Goal: Task Accomplishment & Management: Use online tool/utility

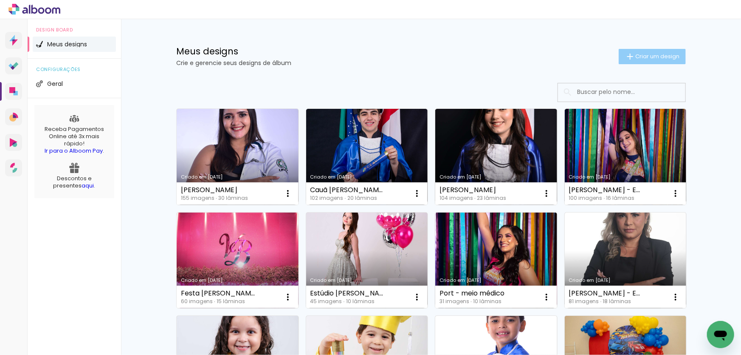
click at [644, 60] on paper-button "Criar um design" at bounding box center [652, 56] width 67 height 15
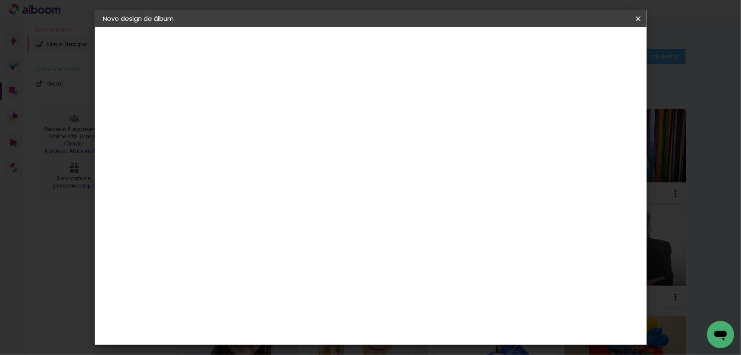
click at [242, 116] on input at bounding box center [242, 113] width 0 height 13
type input "75 anos [PERSON_NAME]"
type paper-input "75 anos [PERSON_NAME]"
click at [0, 0] on slot "Avançar" at bounding box center [0, 0] width 0 height 0
click at [0, 0] on slot "Tamanho Livre" at bounding box center [0, 0] width 0 height 0
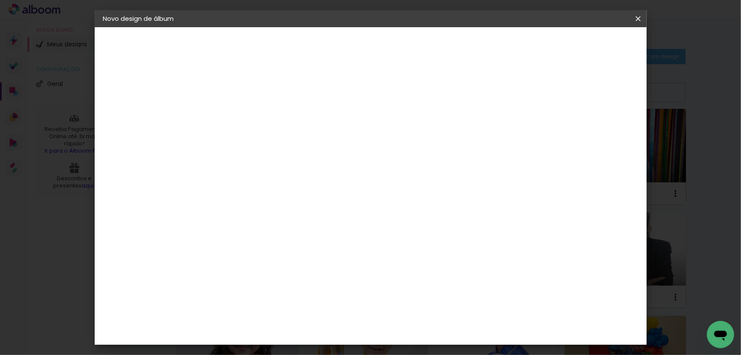
click at [401, 44] on paper-button "Avançar" at bounding box center [380, 45] width 42 height 14
drag, startPoint x: 224, startPoint y: 164, endPoint x: 217, endPoint y: 164, distance: 7.6
click at [217, 164] on input "30" at bounding box center [215, 164] width 22 height 13
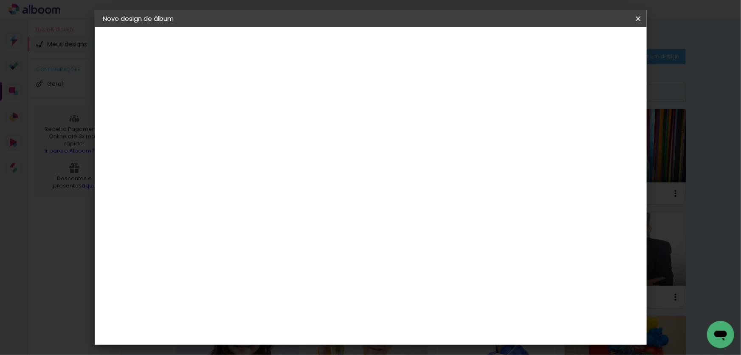
type input "25,4"
type paper-input "25,4"
drag, startPoint x: 428, startPoint y: 324, endPoint x: 404, endPoint y: 323, distance: 24.7
click at [404, 323] on paper-input-container "60 cm" at bounding box center [423, 326] width 38 height 21
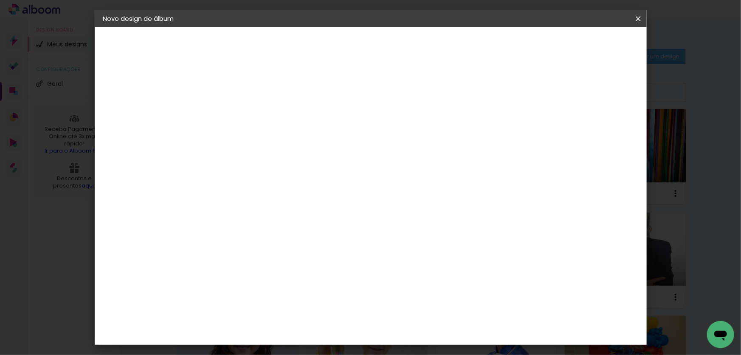
type input "40,6"
type paper-input "40,6"
click at [586, 42] on span "Iniciar design" at bounding box center [566, 45] width 39 height 6
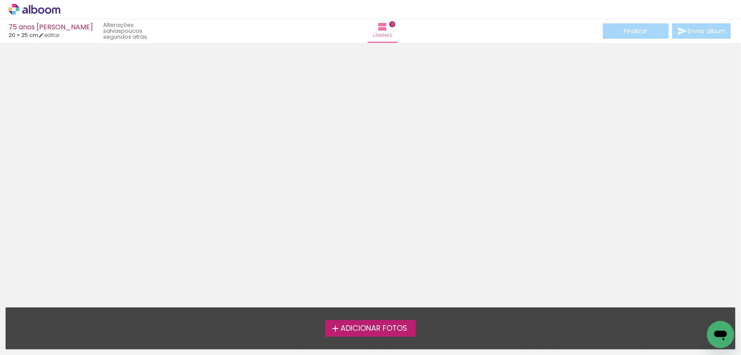
click at [357, 328] on span "Adicionar Fotos" at bounding box center [374, 329] width 67 height 8
click at [0, 0] on input "file" at bounding box center [0, 0] width 0 height 0
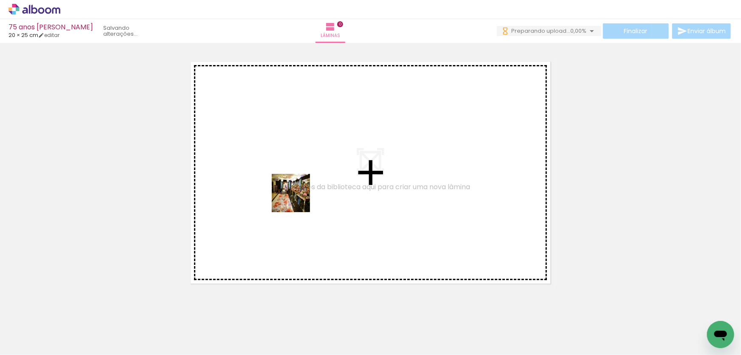
drag, startPoint x: 77, startPoint y: 325, endPoint x: 342, endPoint y: 155, distance: 314.7
click at [334, 164] on quentale-workspace at bounding box center [370, 177] width 741 height 355
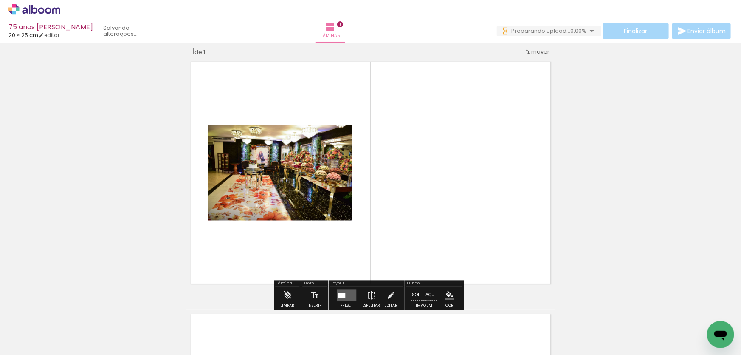
click at [27, 327] on input "Todas as fotos" at bounding box center [24, 328] width 32 height 7
click at [0, 0] on slot "Não utilizadas" at bounding box center [0, 0] width 0 height 0
type input "Não utilizadas"
drag, startPoint x: 254, startPoint y: 297, endPoint x: 420, endPoint y: 189, distance: 197.7
click at [415, 191] on quentale-workspace at bounding box center [370, 177] width 741 height 355
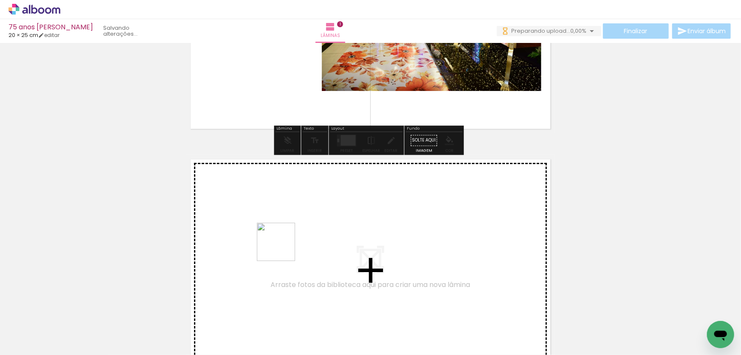
drag, startPoint x: 286, startPoint y: 320, endPoint x: 283, endPoint y: 248, distance: 72.3
click at [283, 248] on quentale-workspace at bounding box center [370, 177] width 741 height 355
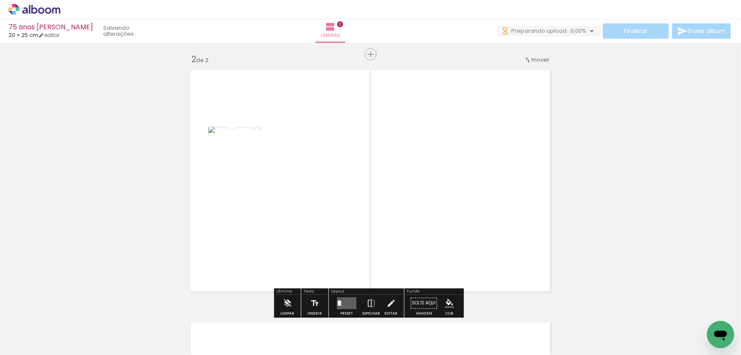
scroll to position [263, 0]
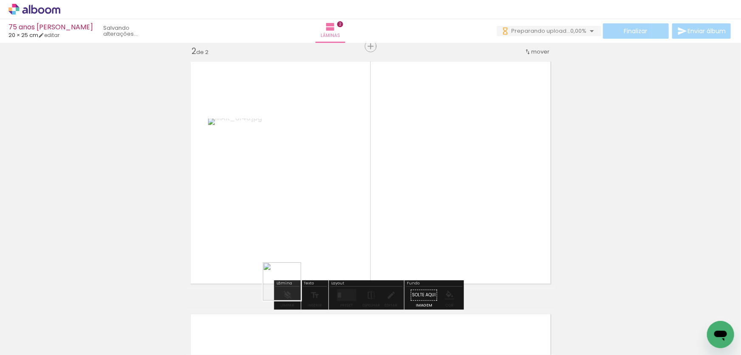
drag, startPoint x: 280, startPoint y: 331, endPoint x: 310, endPoint y: 200, distance: 135.2
click at [310, 200] on quentale-workspace at bounding box center [370, 177] width 741 height 355
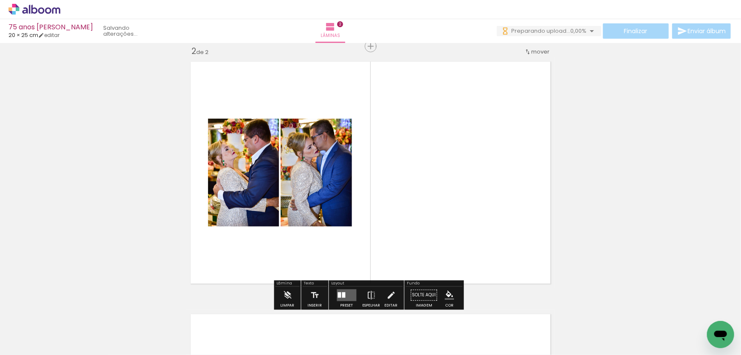
scroll to position [0, 0]
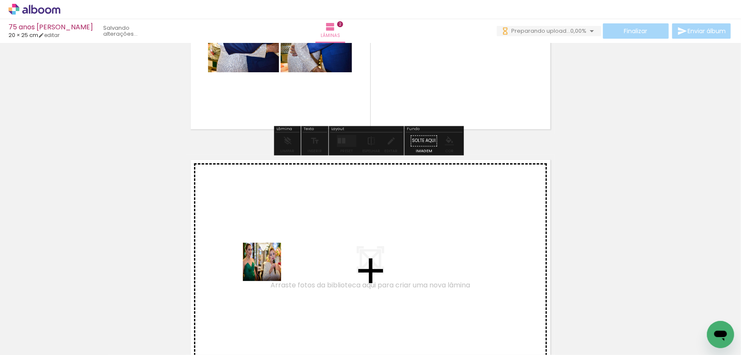
drag, startPoint x: 235, startPoint y: 328, endPoint x: 216, endPoint y: 306, distance: 29.2
click at [269, 267] on quentale-workspace at bounding box center [370, 177] width 741 height 355
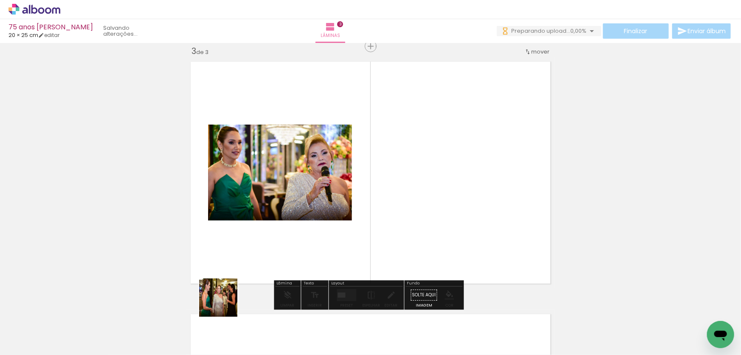
drag, startPoint x: 193, startPoint y: 324, endPoint x: 356, endPoint y: 235, distance: 185.7
click at [331, 245] on quentale-workspace at bounding box center [370, 177] width 741 height 355
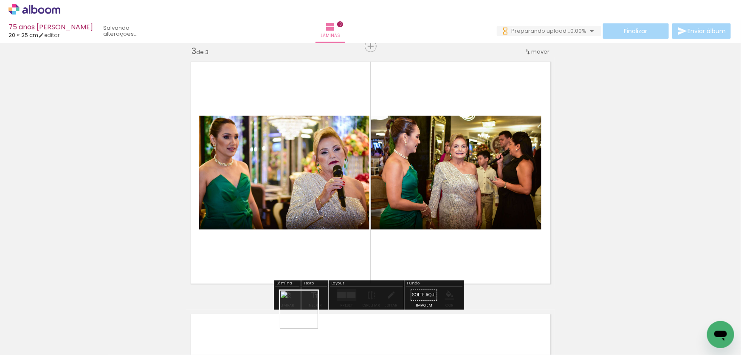
drag, startPoint x: 305, startPoint y: 316, endPoint x: 305, endPoint y: 253, distance: 62.5
click at [305, 253] on quentale-workspace at bounding box center [370, 177] width 741 height 355
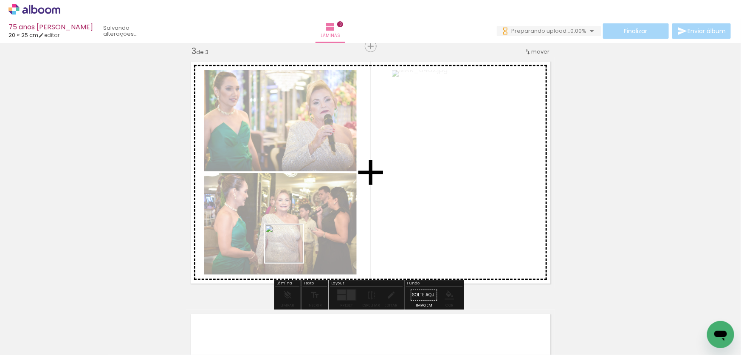
drag, startPoint x: 261, startPoint y: 327, endPoint x: 294, endPoint y: 243, distance: 89.9
click at [293, 246] on quentale-workspace at bounding box center [370, 177] width 741 height 355
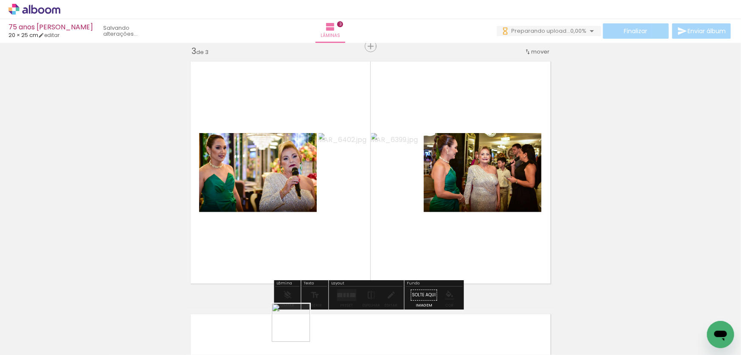
drag, startPoint x: 297, startPoint y: 332, endPoint x: 334, endPoint y: 242, distance: 97.8
click at [333, 244] on quentale-workspace at bounding box center [370, 177] width 741 height 355
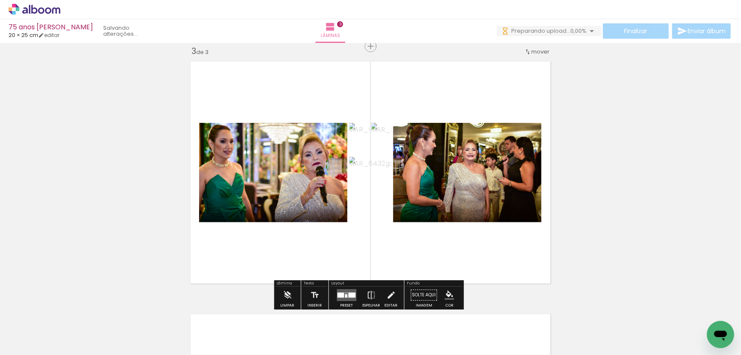
click at [348, 293] on div at bounding box center [351, 295] width 7 height 5
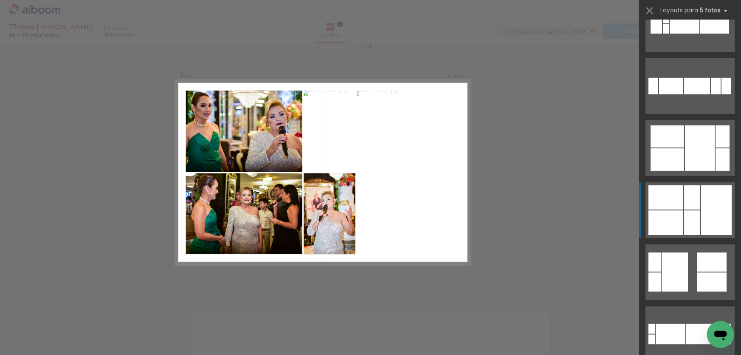
scroll to position [154, 0]
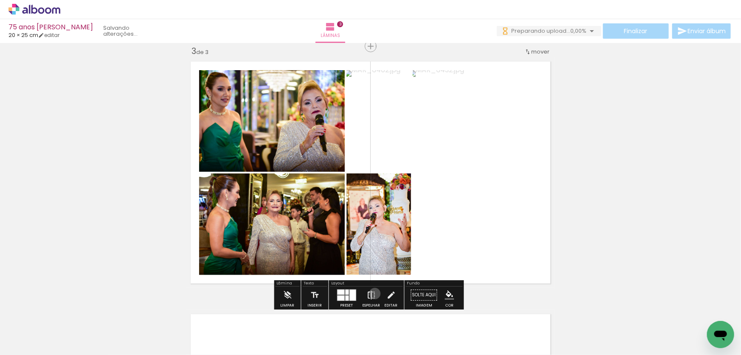
click at [373, 293] on iron-icon at bounding box center [371, 295] width 9 height 17
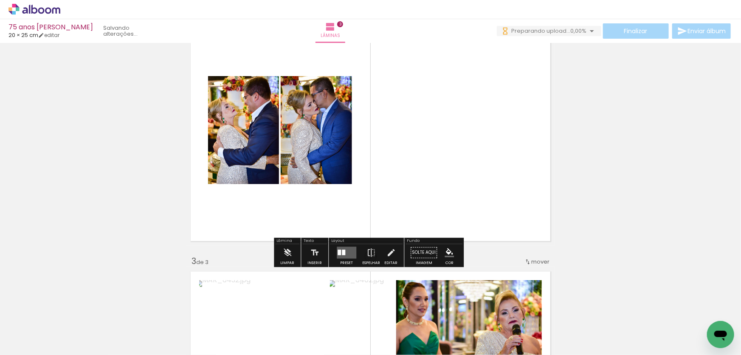
scroll to position [322, 0]
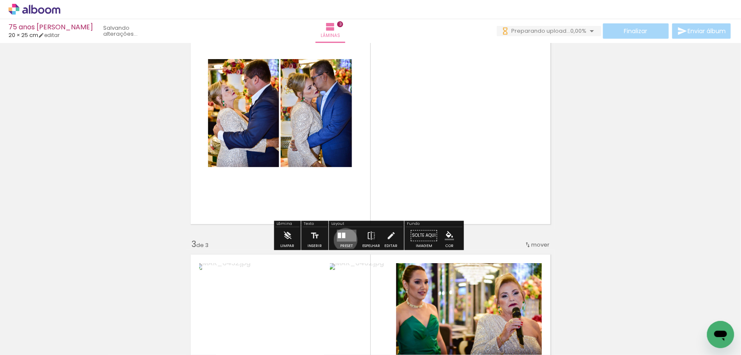
click at [344, 240] on quentale-layouter at bounding box center [347, 236] width 20 height 12
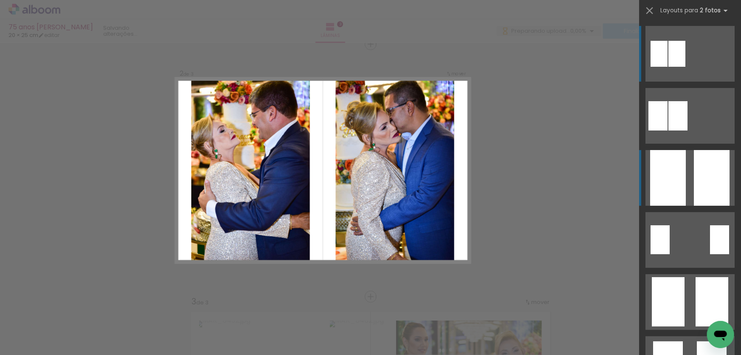
scroll to position [263, 0]
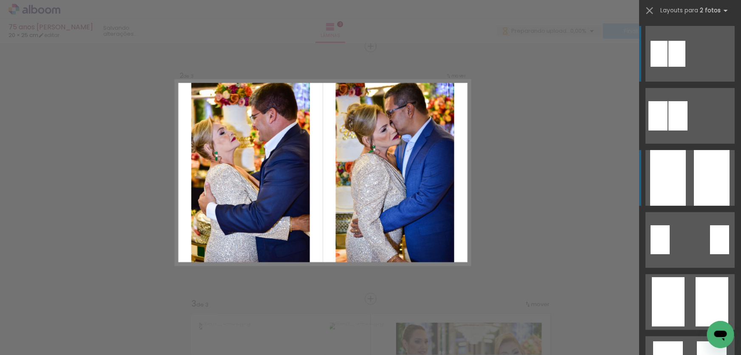
click at [690, 82] on quentale-layouter at bounding box center [690, 54] width 89 height 56
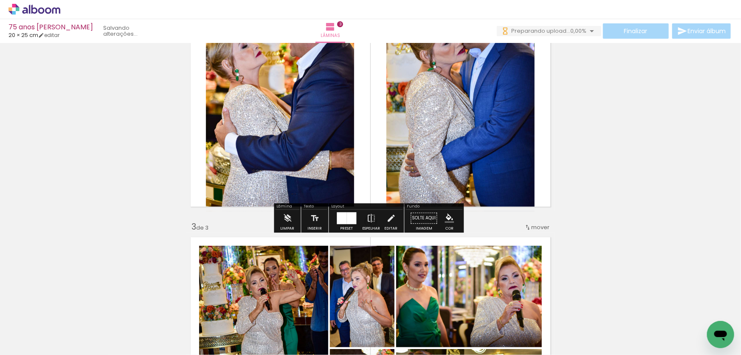
scroll to position [379, 0]
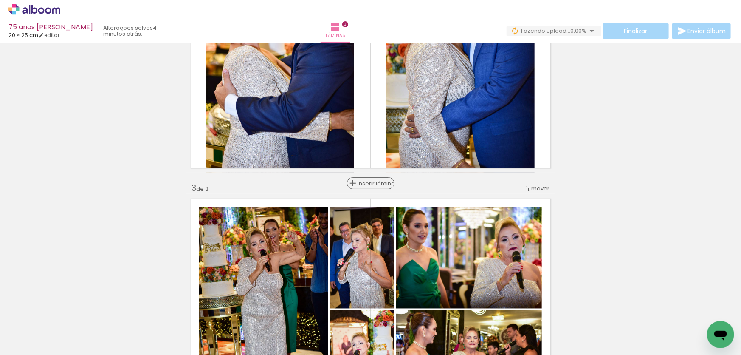
click at [369, 181] on span "Inserir lâmina" at bounding box center [374, 184] width 33 height 6
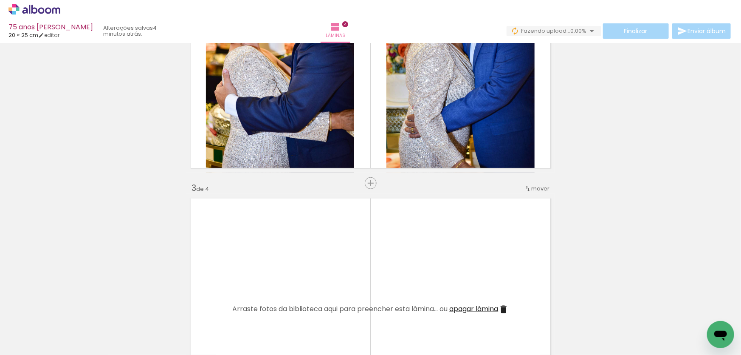
drag, startPoint x: 293, startPoint y: 288, endPoint x: 295, endPoint y: 283, distance: 5.9
click at [295, 283] on quentale-workspace at bounding box center [370, 177] width 741 height 355
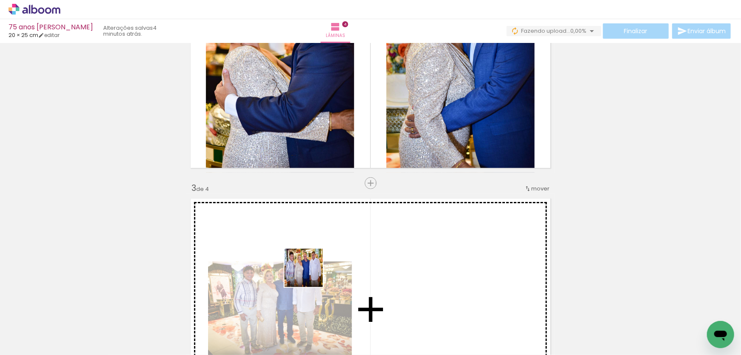
drag, startPoint x: 280, startPoint y: 330, endPoint x: 304, endPoint y: 283, distance: 51.9
click at [313, 269] on quentale-workspace at bounding box center [370, 177] width 741 height 355
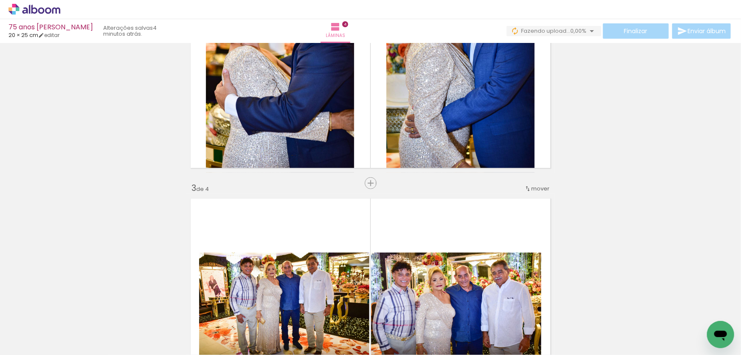
drag, startPoint x: 232, startPoint y: 327, endPoint x: 233, endPoint y: 302, distance: 24.7
click at [259, 284] on quentale-workspace at bounding box center [370, 177] width 741 height 355
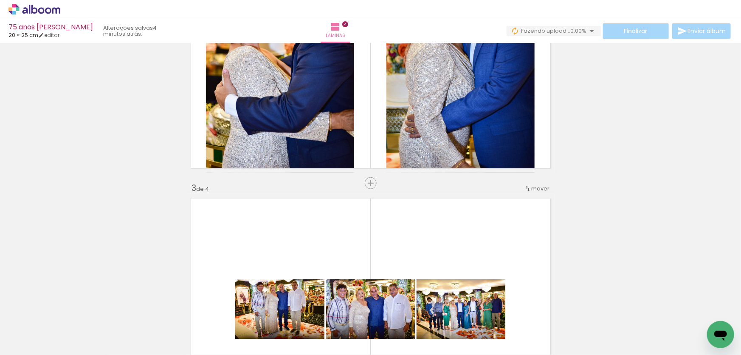
drag, startPoint x: 183, startPoint y: 335, endPoint x: 244, endPoint y: 280, distance: 81.5
click at [237, 286] on quentale-workspace at bounding box center [370, 177] width 741 height 355
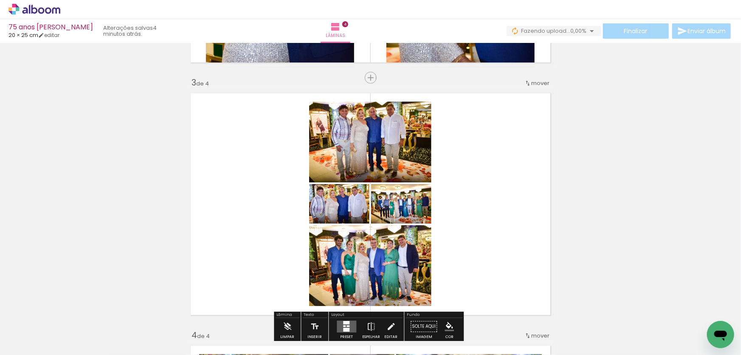
scroll to position [495, 0]
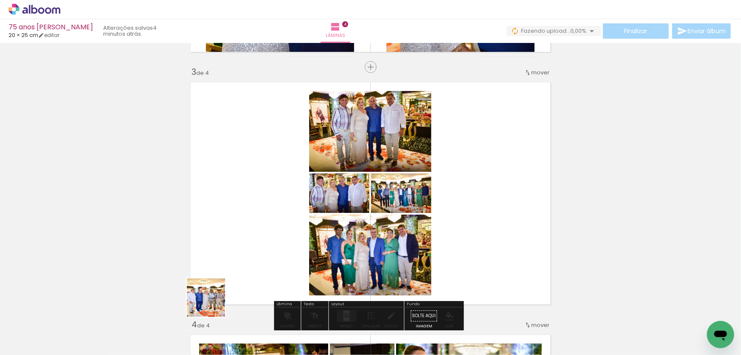
drag, startPoint x: 185, startPoint y: 330, endPoint x: 236, endPoint y: 281, distance: 70.6
click at [236, 281] on quentale-workspace at bounding box center [370, 177] width 741 height 355
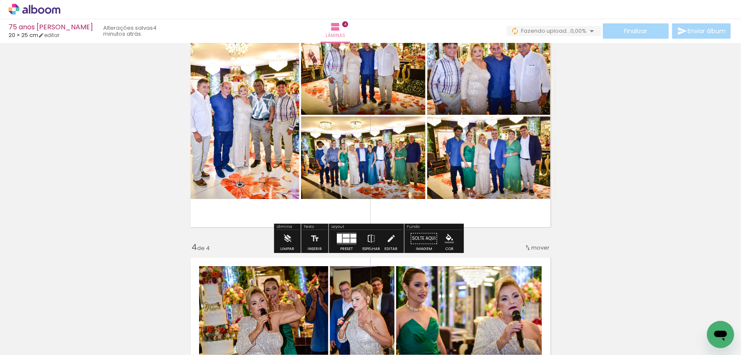
scroll to position [611, 0]
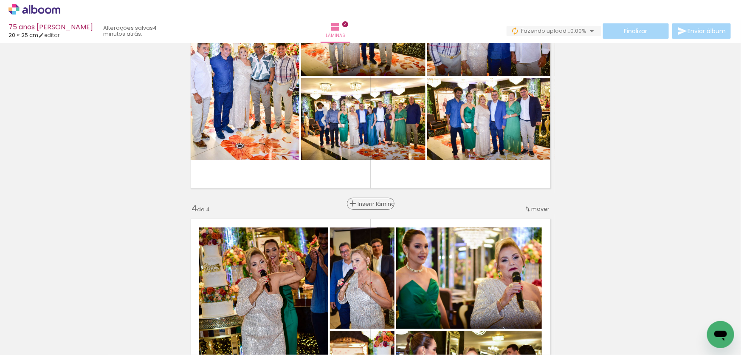
click at [366, 206] on span "Inserir lâmina" at bounding box center [374, 204] width 33 height 6
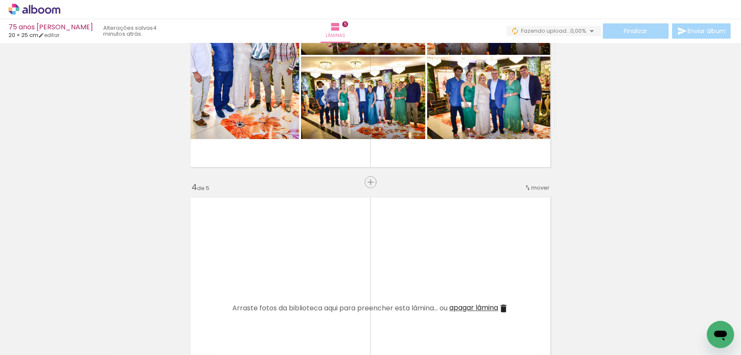
scroll to position [649, 0]
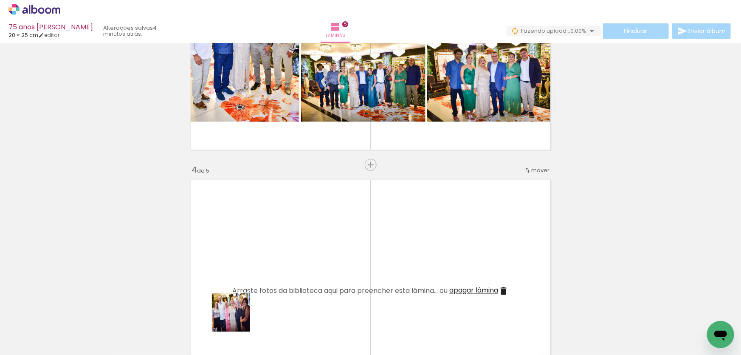
drag, startPoint x: 232, startPoint y: 334, endPoint x: 222, endPoint y: 310, distance: 25.7
click at [257, 282] on quentale-workspace at bounding box center [370, 177] width 741 height 355
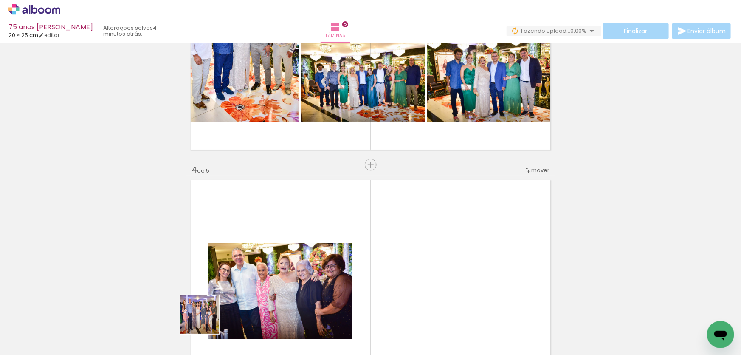
drag, startPoint x: 195, startPoint y: 332, endPoint x: 351, endPoint y: 262, distance: 171.3
click at [351, 262] on quentale-workspace at bounding box center [370, 177] width 741 height 355
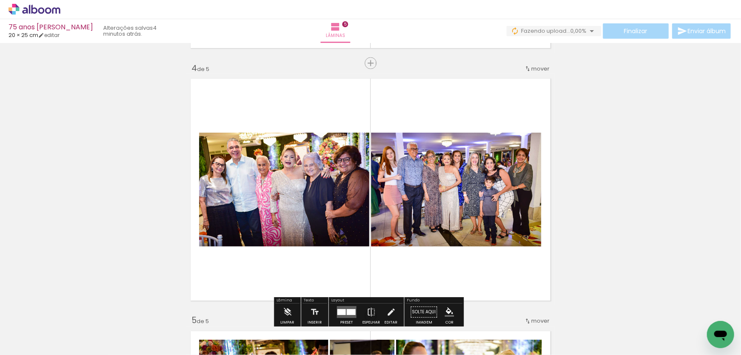
scroll to position [765, 0]
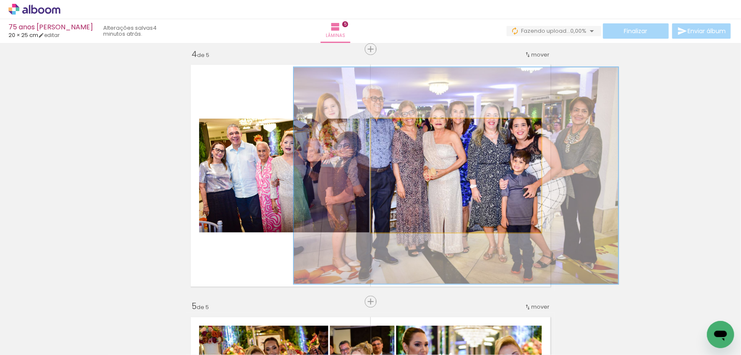
drag, startPoint x: 387, startPoint y: 126, endPoint x: 424, endPoint y: 136, distance: 38.2
click at [423, 134] on quentale-photo at bounding box center [456, 176] width 170 height 114
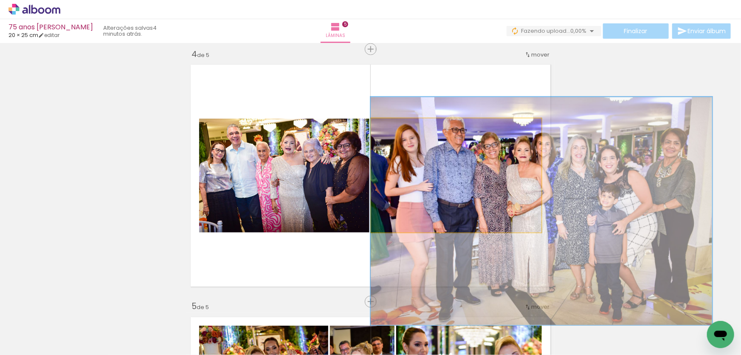
drag, startPoint x: 410, startPoint y: 180, endPoint x: 528, endPoint y: 216, distance: 123.8
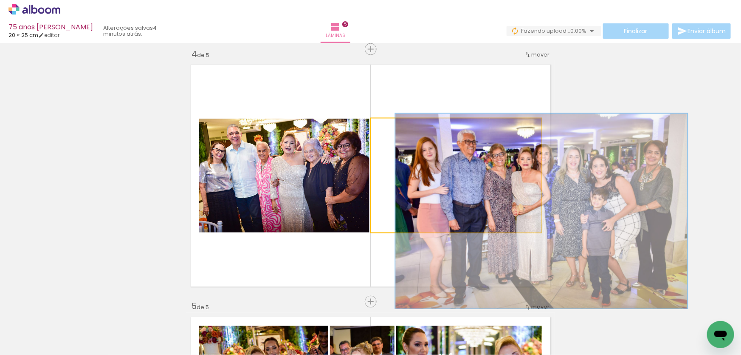
drag, startPoint x: 419, startPoint y: 127, endPoint x: 361, endPoint y: 132, distance: 58.8
type paper-slider "100"
click at [0, 0] on slot at bounding box center [0, 0] width 0 height 0
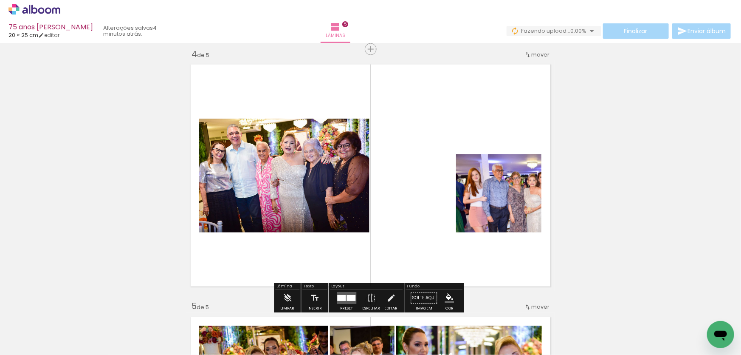
drag, startPoint x: 495, startPoint y: 183, endPoint x: 336, endPoint y: 110, distance: 174.7
click at [0, 0] on slot at bounding box center [0, 0] width 0 height 0
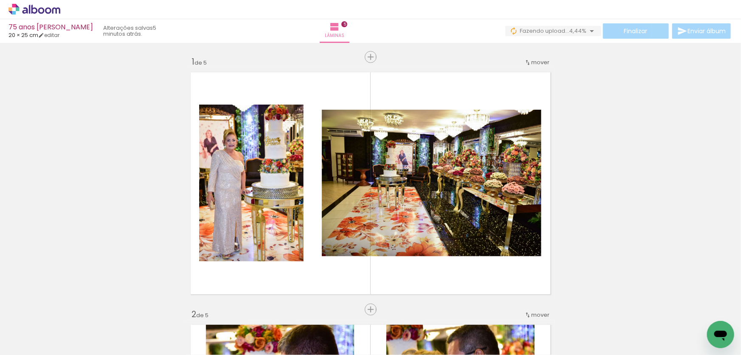
scroll to position [765, 0]
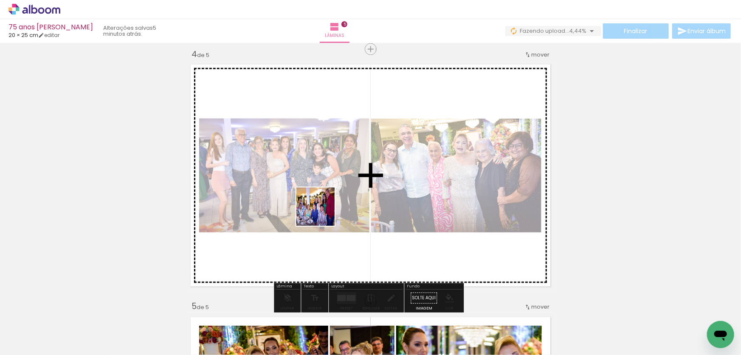
drag, startPoint x: 279, startPoint y: 330, endPoint x: 325, endPoint y: 203, distance: 135.1
click at [325, 203] on quentale-workspace at bounding box center [370, 177] width 741 height 355
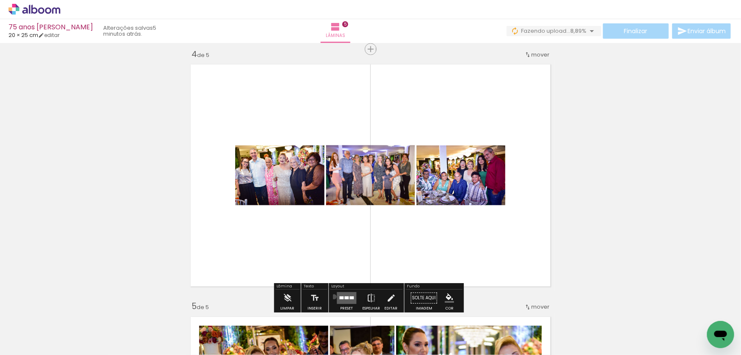
click at [333, 296] on paper-button "Preset" at bounding box center [346, 301] width 27 height 22
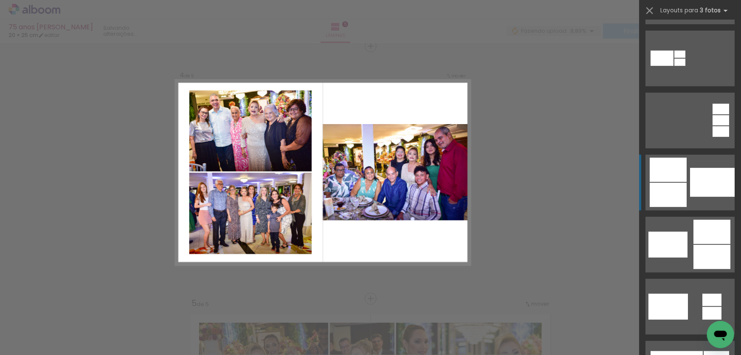
scroll to position [193, 0]
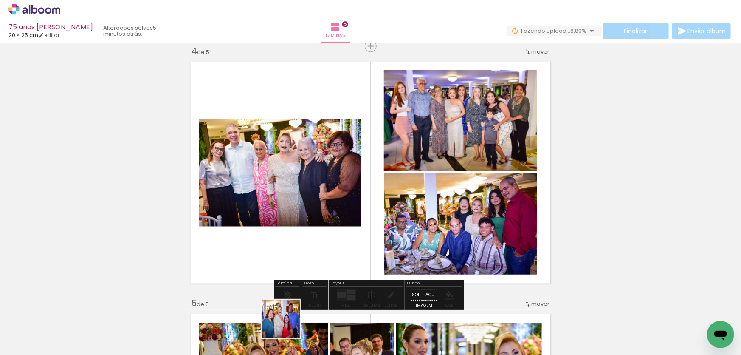
drag, startPoint x: 287, startPoint y: 334, endPoint x: 288, endPoint y: 269, distance: 64.6
click at [288, 269] on quentale-workspace at bounding box center [370, 177] width 741 height 355
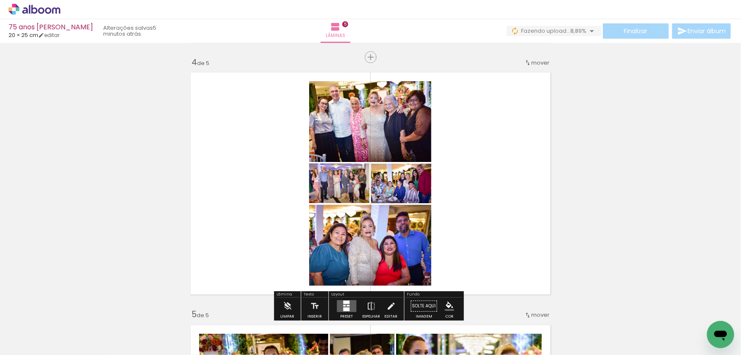
scroll to position [768, 0]
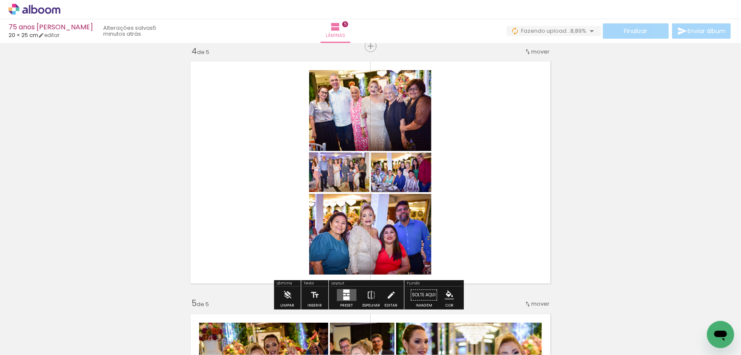
drag, startPoint x: 343, startPoint y: 290, endPoint x: 421, endPoint y: 271, distance: 80.6
click at [343, 291] on div at bounding box center [346, 291] width 6 height 3
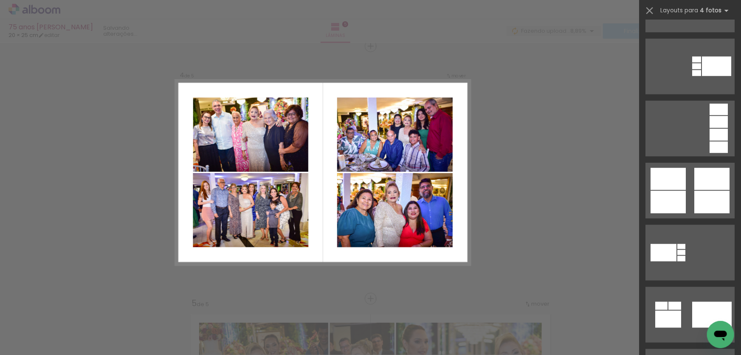
scroll to position [386, 0]
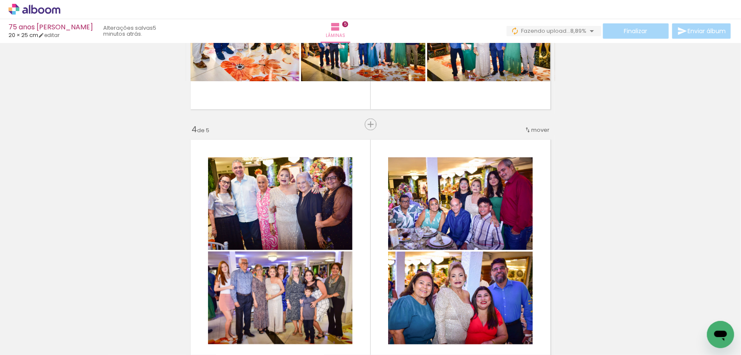
scroll to position [497, 0]
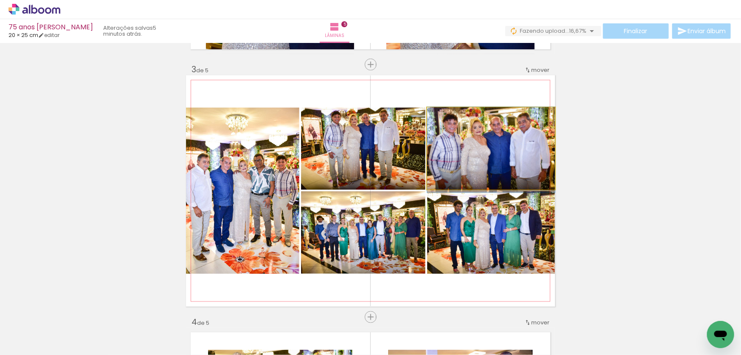
drag, startPoint x: 507, startPoint y: 154, endPoint x: 362, endPoint y: 216, distance: 158.2
click at [0, 0] on slot at bounding box center [0, 0] width 0 height 0
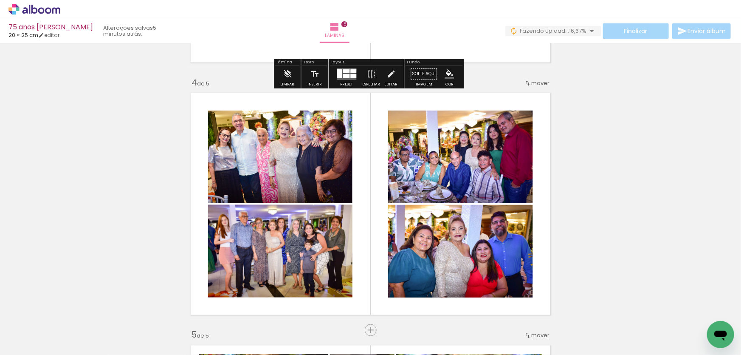
scroll to position [768, 0]
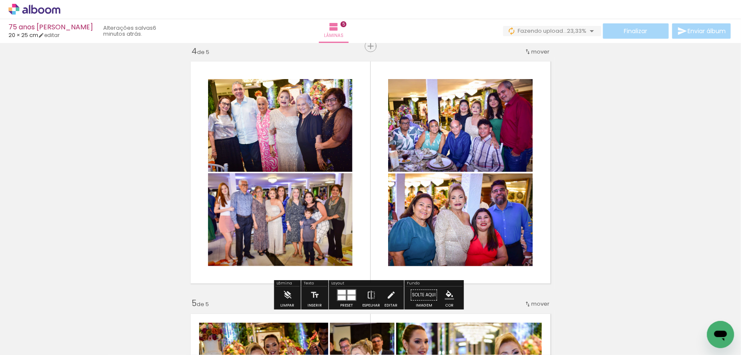
drag, startPoint x: 229, startPoint y: 323, endPoint x: 270, endPoint y: 256, distance: 78.3
click at [270, 256] on quentale-workspace at bounding box center [370, 177] width 741 height 355
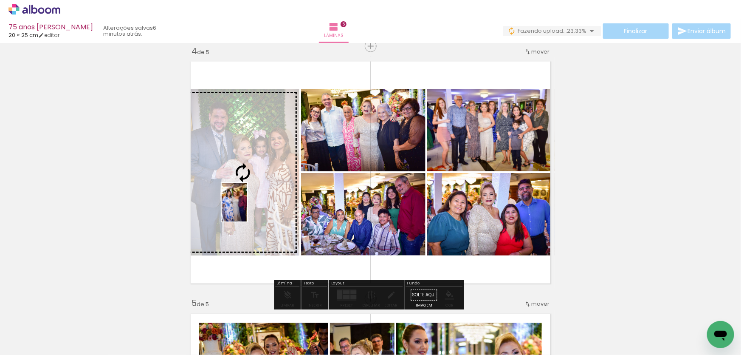
drag, startPoint x: 226, startPoint y: 259, endPoint x: 247, endPoint y: 209, distance: 55.0
click at [247, 209] on quentale-workspace at bounding box center [370, 177] width 741 height 355
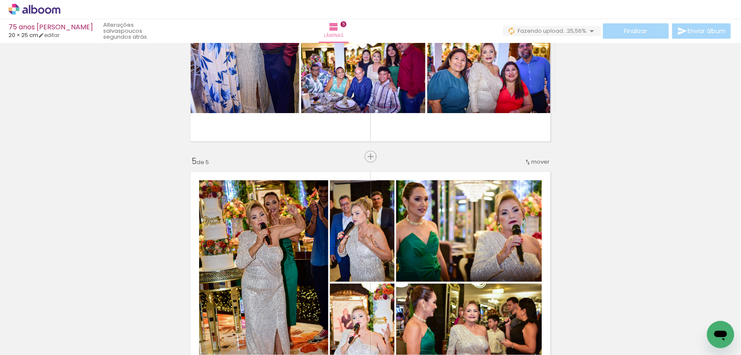
scroll to position [961, 0]
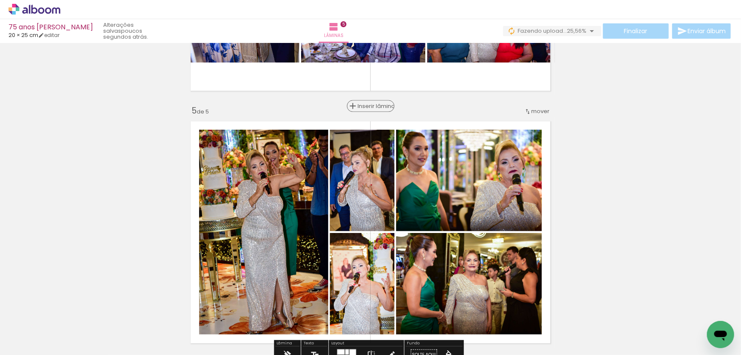
click at [367, 105] on span "Inserir lâmina" at bounding box center [374, 106] width 33 height 6
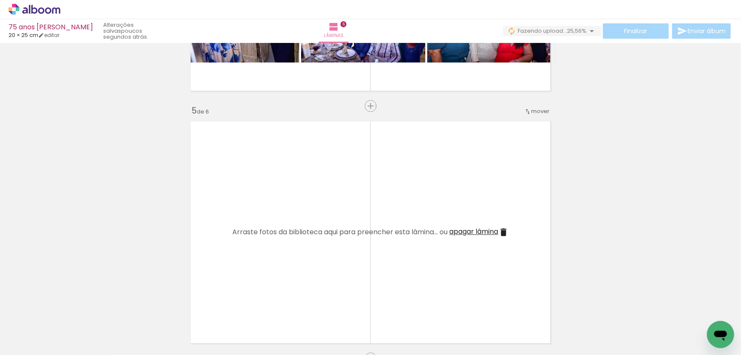
drag, startPoint x: 245, startPoint y: 268, endPoint x: 161, endPoint y: 314, distance: 96.6
click at [249, 265] on quentale-workspace at bounding box center [370, 177] width 741 height 355
